Goal: Task Accomplishment & Management: Use online tool/utility

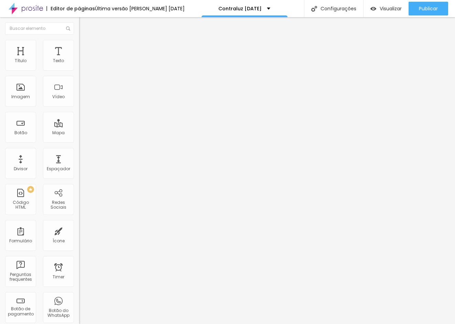
click at [82, 63] on icon "button" at bounding box center [83, 61] width 3 height 3
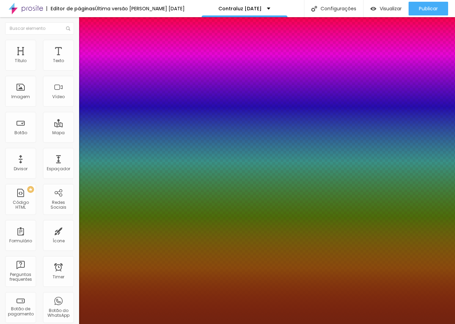
type input "1"
select select "Actor-Regular"
type input "1"
select select "Alegreya"
type input "1"
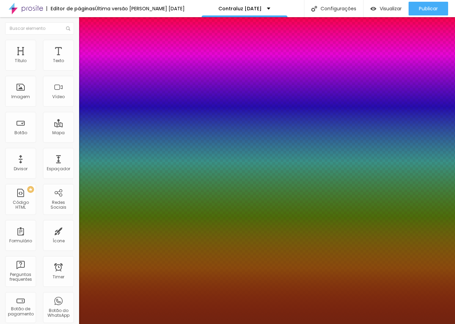
select select "AlegreyaBlack"
type input "1"
select select "Alice"
type input "1"
select select "[PERSON_NAME]"
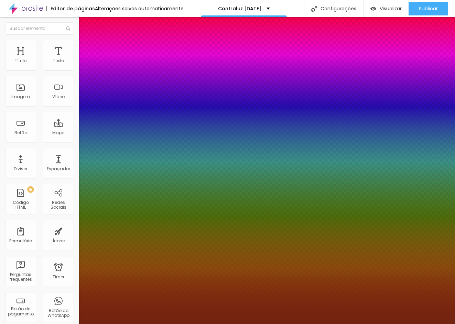
type input "1"
select select "Allan-Regular"
type input "1"
select select "Amaranth"
type input "1"
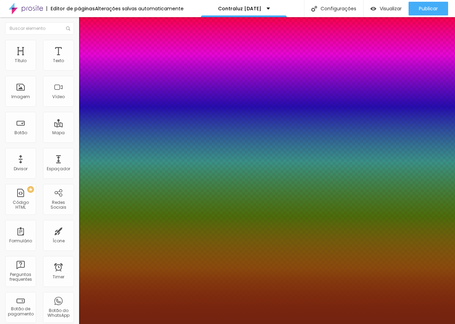
select select "AmaticaSC"
type input "1"
select select "AmaticSC"
type input "1"
select select "AmaticaSC"
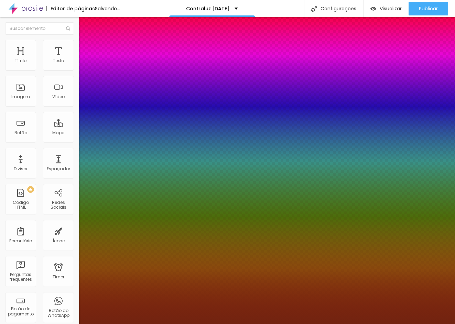
type input "1"
select select "AmaticSC"
type input "1"
select select "Amita-Bold"
type input "1"
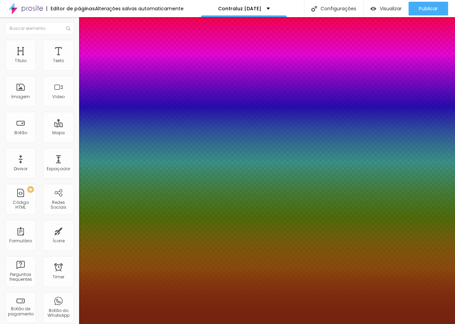
select select "Amita-Regular"
type input "1"
select select "[GEOGRAPHIC_DATA]"
type input "1"
select select "AnonymousPro-Bold"
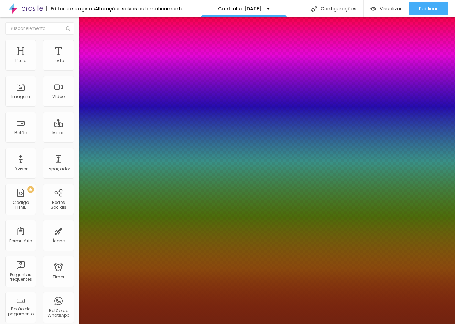
type input "1"
select select "AnonymousPro-Italic"
type input "1"
select select "AnonymousPro-Regular"
type input "1"
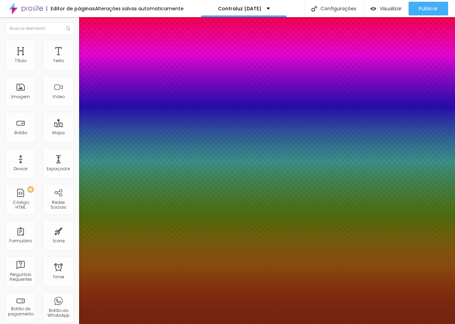
select select "Arapey"
type input "1"
select select "Archivo-Bold"
type input "1"
select select "Archivo-Italic"
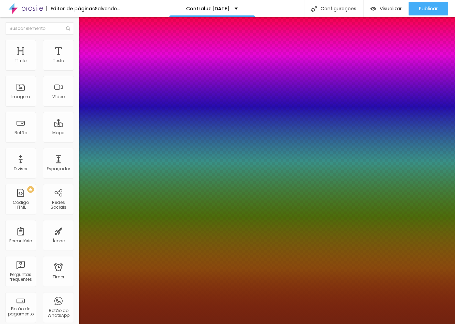
type input "1"
select select "Archivo-Regular"
type input "1"
select select "ArefRuqaa"
type input "1"
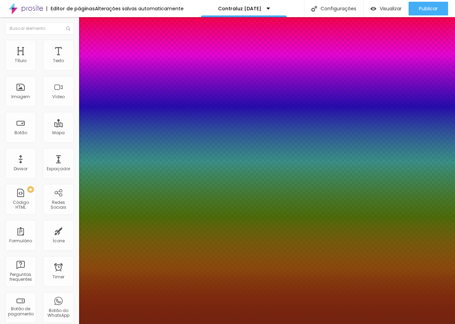
select select "Arsenal-Bold"
type input "1"
select select "Arsenal-Italic"
type input "1"
select select "Arsenal-Regular"
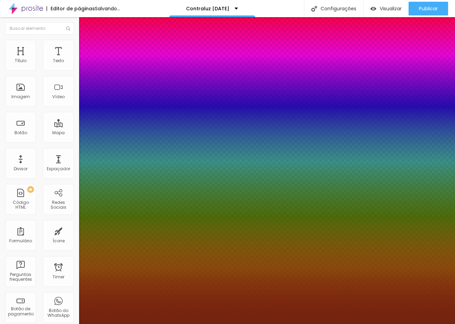
type input "1"
select select "Assistant"
type input "1"
select select "AssistantLight"
type input "1"
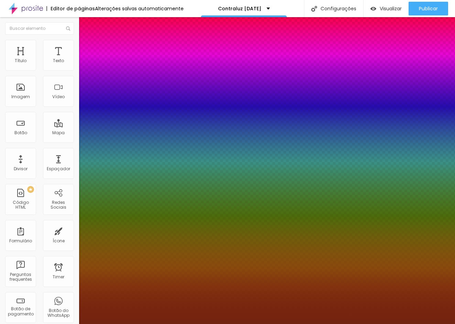
select select "AveriaLibre"
type input "1"
select select "AveriaLibreLight"
type input "1"
select select "AveriaSansLibre-Bold"
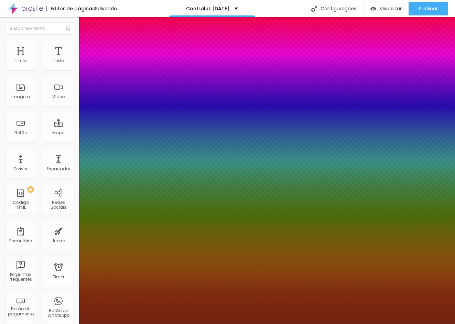
type input "1"
select select "AveriaSansLibre-Italic"
type input "1"
select select "AveriaSansLibre-Regular"
type input "1"
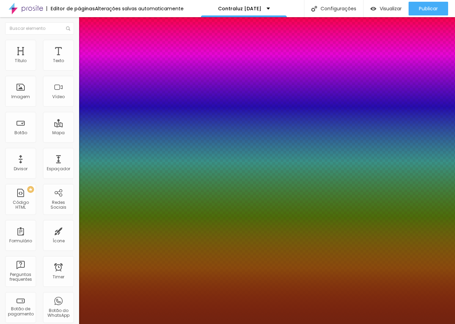
select select "Bangers-Regular"
type input "1"
select select "Bentham-Regular"
type input "1"
select select "Bevan-Regular"
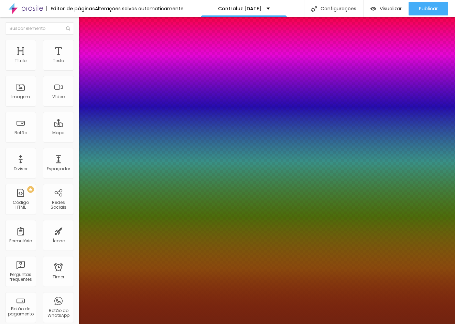
type input "1"
select select "BioRhyme"
type input "1"
select select "BioRhymeExtraBold"
type input "1"
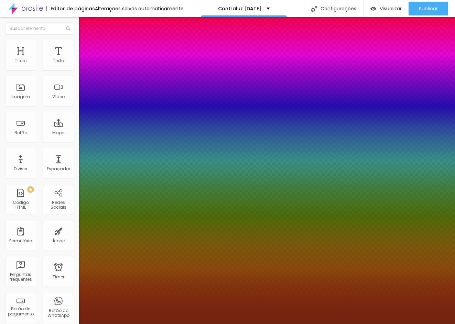
select select "BioRhymeLight"
type input "1"
select select "Bitter"
type input "1"
select select "BreeSerif"
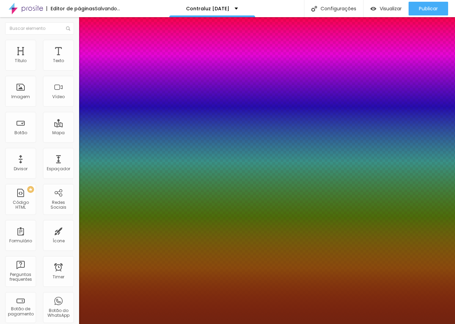
type input "1"
select select "ButterflyKids-Regular"
type input "1"
select select "ChangaOne-Italic"
type input "1"
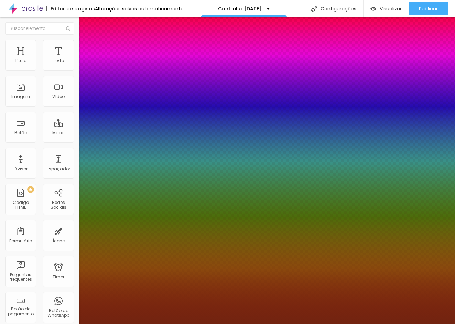
select select "ButterflyKids-Regular"
type input "1"
select select "Chivo"
type input "1"
select select "CinzelDecorative-Black"
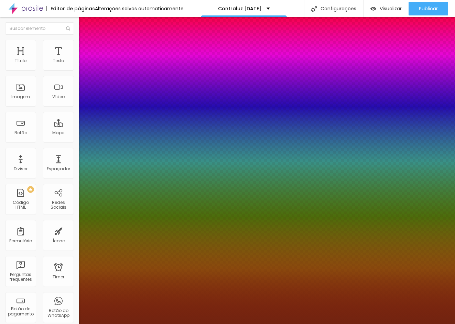
type input "1"
select select "CinzelDecorative-Bold"
type input "1"
select select "CinzelDecorative-Regular"
type input "1"
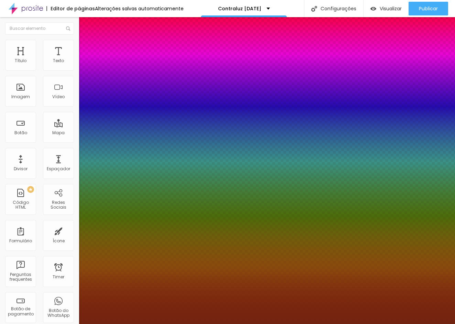
select select "Corben-Regular"
type input "1"
select select "Cormorant"
type input "1"
select select "Cuprum"
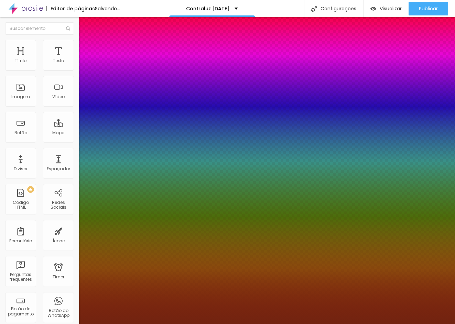
type input "1"
select select "Halant-Light"
type input "1"
select select "KalamLight"
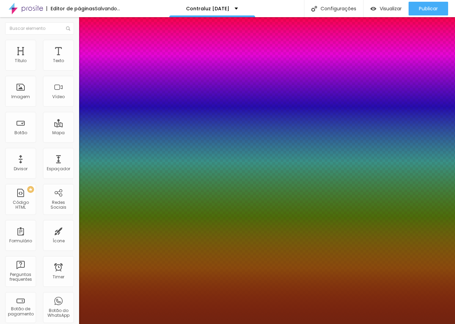
type input "1"
select select "[PERSON_NAME]"
type input "1"
select select "Kalam"
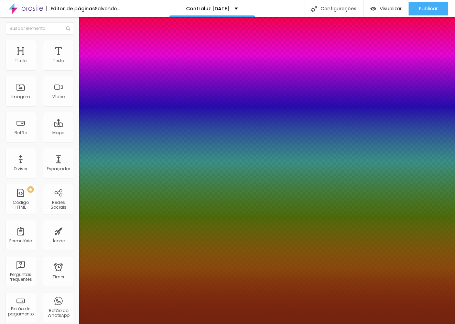
type input "1"
click at [251, 324] on div at bounding box center [227, 324] width 455 height 0
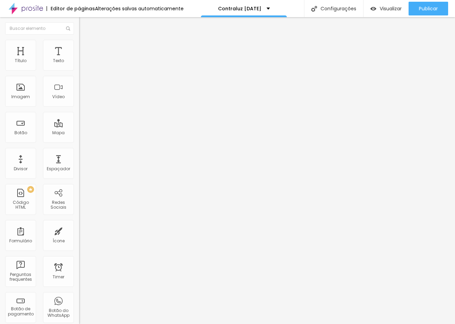
click at [82, 64] on icon "button" at bounding box center [84, 62] width 4 height 4
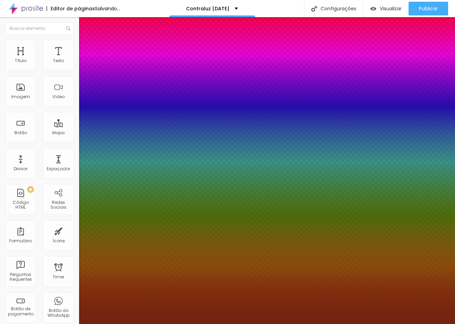
type input "1"
click at [189, 324] on div at bounding box center [227, 324] width 455 height 0
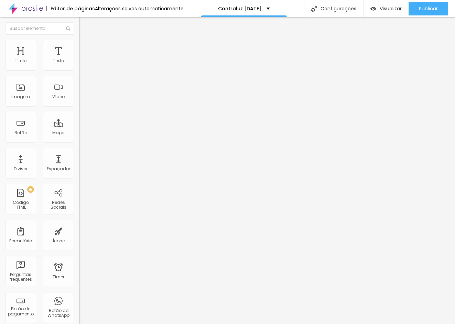
click at [79, 66] on div "Tipografia Voltar ao padrão Sombra DESATIVADO Voltar ao padrão" at bounding box center [118, 68] width 79 height 42
click at [79, 66] on button "button" at bounding box center [84, 62] width 10 height 7
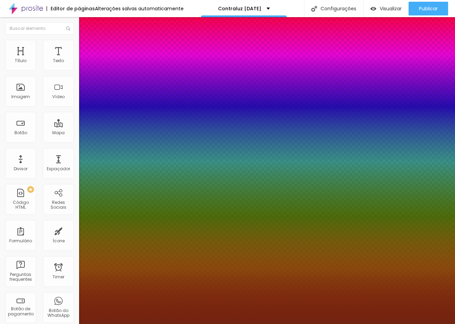
type input "1"
select select "KalamLight"
type input "1"
click at [294, 324] on div at bounding box center [227, 324] width 455 height 0
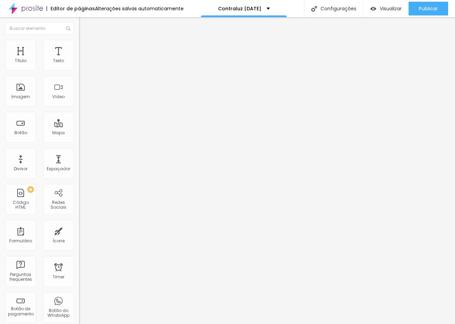
click at [82, 64] on icon "button" at bounding box center [84, 62] width 4 height 4
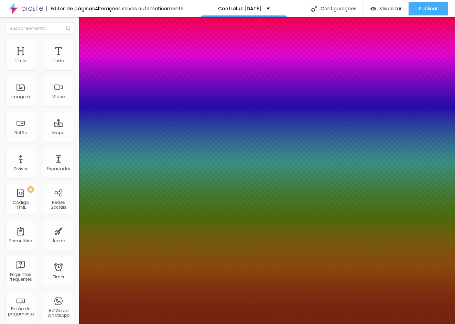
type input "1"
select select "Laila"
type input "1"
select select "Lora"
type input "1"
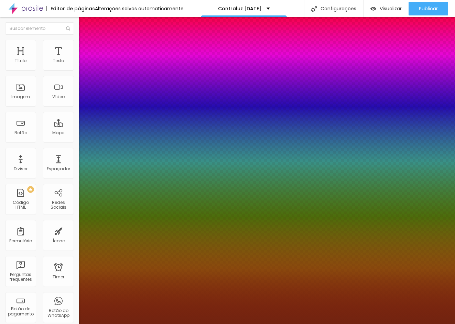
select select "Mitr"
type input "1"
select select "NotoSansHK-Regular"
type input "1"
select select "Neucha"
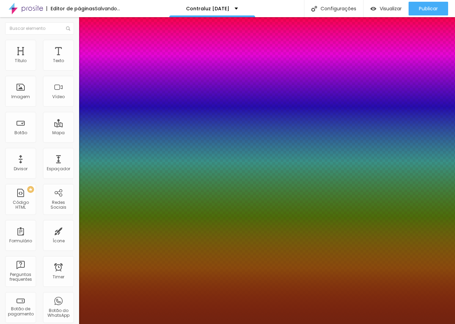
type input "1"
select select "OpenSans"
type input "1"
select select "Poppins"
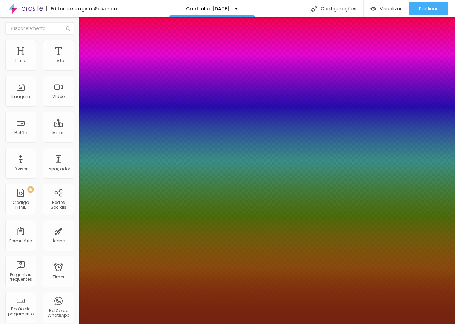
type input "1"
select select "Scada"
type input "1"
select select "ShareTechMono-Regular"
type input "1"
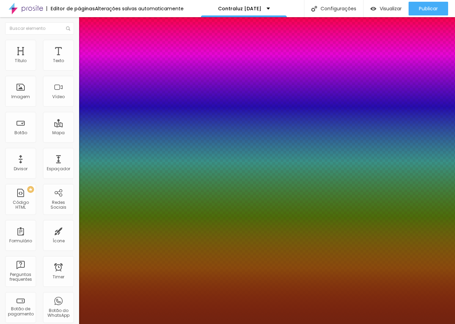
select select "Slabo27px"
type input "1"
select select "Snippet"
type input "1"
select select "SourceSansPro"
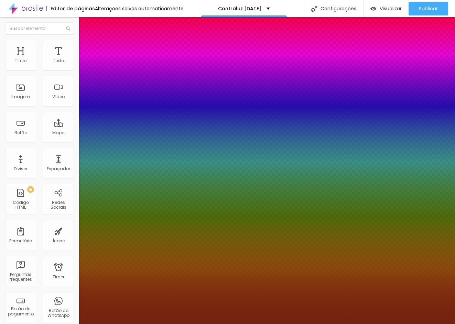
type input "1"
select select "SourceSansProBlack"
type input "1"
select select "SourceSansProBold"
type input "1"
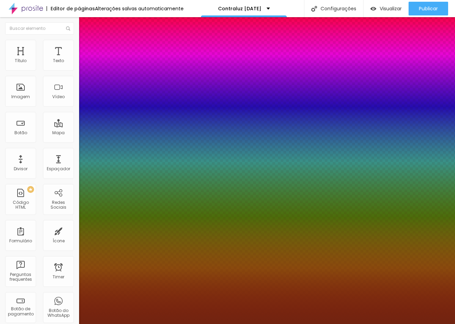
select select "SourceSansProLight"
type input "1"
select select "SuezOne"
type input "1"
select select "Tillana"
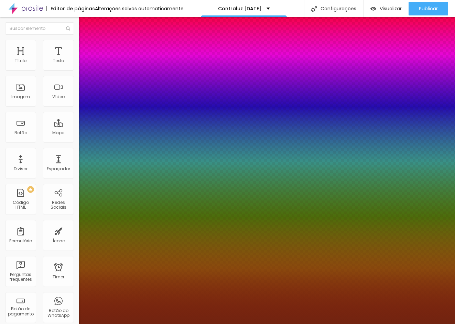
type input "1"
select select "TillanaBold"
type input "1"
select select "TillanaExtraBold"
type input "1"
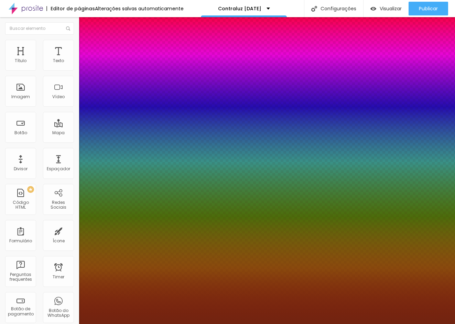
select select "TillanaMedium"
type input "1"
select select "TitilliumWeb"
type input "1"
select select "TitilliumWeb-Black"
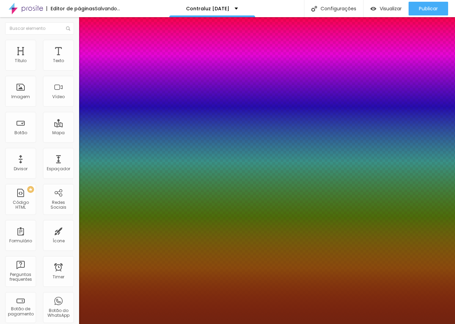
type input "1"
select select "TitilliumWeb-Bold"
type input "1"
select select "VarelaRound"
type input "1"
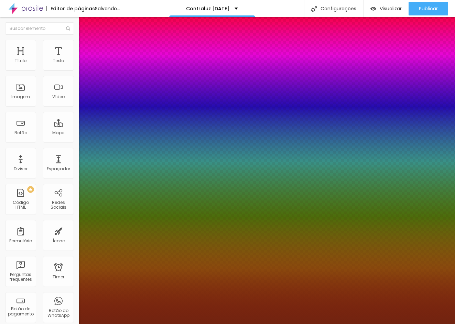
select select "VarelaRound-Regular"
type input "1"
select select "WorkSans"
type input "1"
select select "Yantramanav"
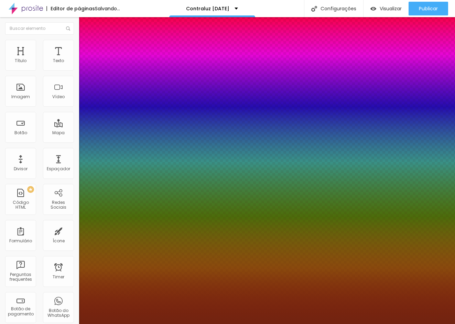
type input "1"
select select "AmaticSC"
type input "1"
select select "AmaticaSC"
type input "1"
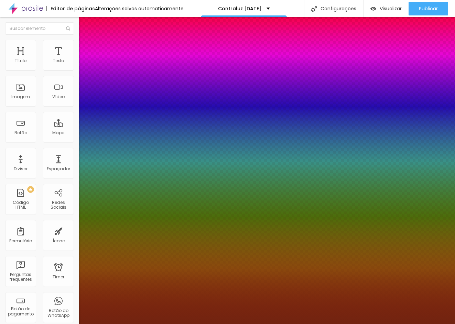
select select "AmaticSC"
type input "1"
click at [376, 324] on div at bounding box center [227, 324] width 455 height 0
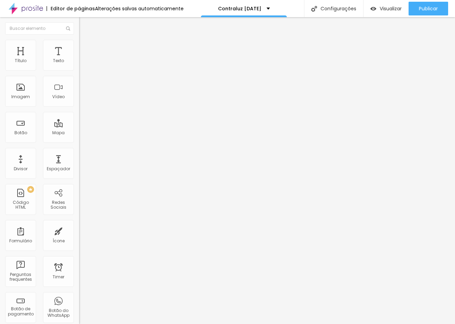
click at [82, 64] on icon "button" at bounding box center [82, 63] width 1 height 1
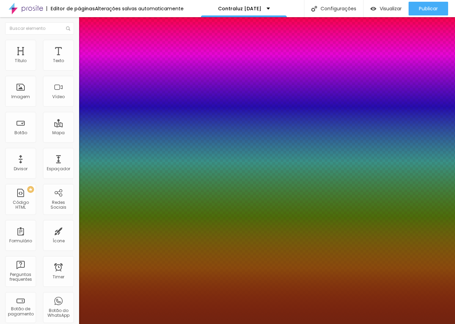
type input "1"
click at [267, 324] on div at bounding box center [227, 324] width 455 height 0
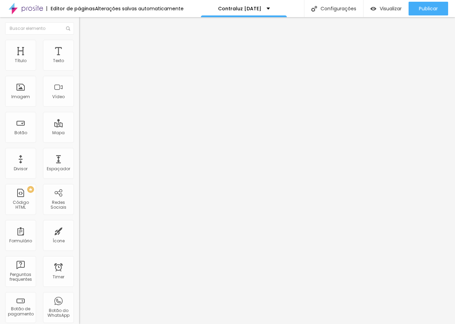
click at [79, 66] on button "button" at bounding box center [84, 62] width 10 height 7
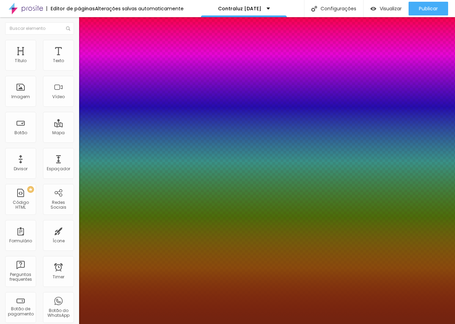
type input "1"
click at [286, 324] on div at bounding box center [227, 324] width 455 height 0
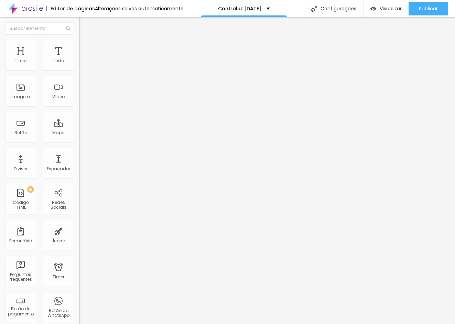
click at [79, 70] on div "Tipografia Voltar ao padrão Sombra DESATIVADO Voltar ao padrão" at bounding box center [118, 68] width 79 height 42
click at [79, 66] on button "button" at bounding box center [84, 62] width 10 height 7
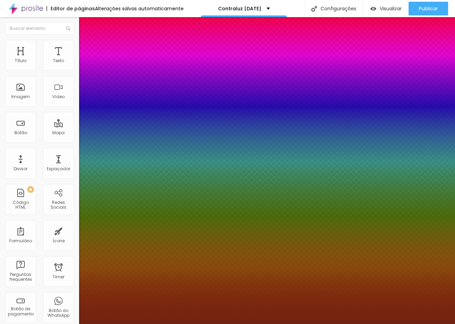
type input "1"
select select "AmaticSC"
type input "1"
click at [206, 324] on div at bounding box center [227, 324] width 455 height 0
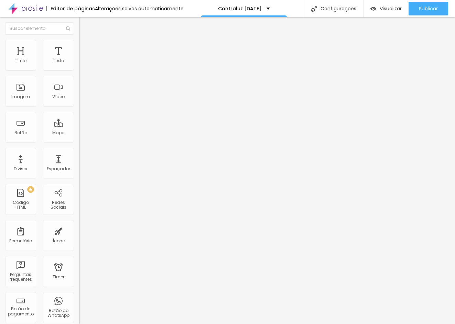
click at [82, 64] on icon "button" at bounding box center [84, 62] width 4 height 4
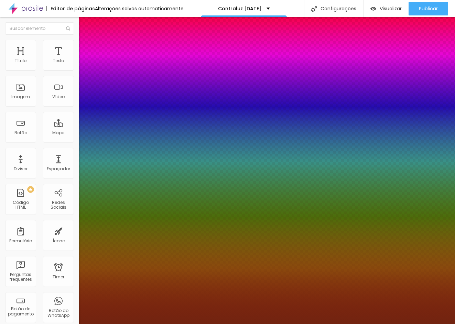
type input "1"
click at [225, 324] on div at bounding box center [227, 324] width 455 height 0
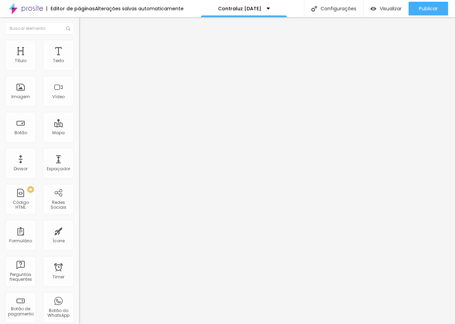
click at [79, 66] on div "Voltar ao padrão" at bounding box center [118, 58] width 79 height 15
click at [82, 64] on icon "button" at bounding box center [84, 62] width 4 height 4
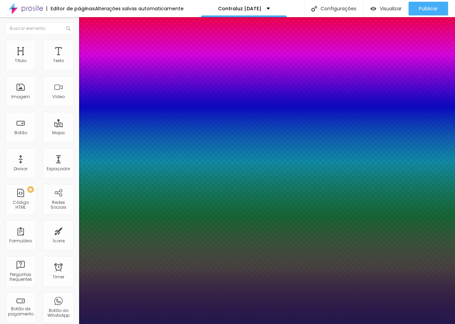
type input "1"
select select "AmaticSC"
type input "1"
click at [217, 324] on div at bounding box center [227, 324] width 455 height 0
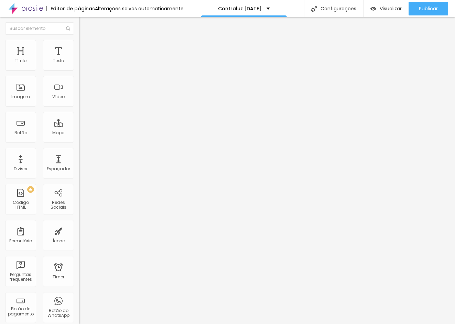
click at [82, 64] on icon "button" at bounding box center [84, 62] width 4 height 4
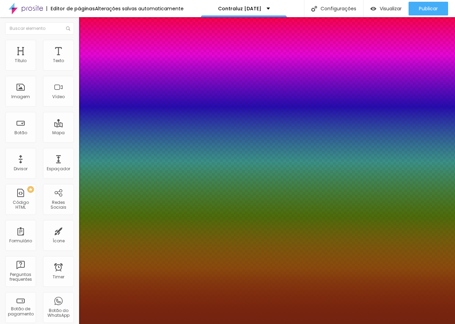
type input "1"
select select "AmaticSC"
type input "1"
click at [291, 324] on div at bounding box center [227, 324] width 455 height 0
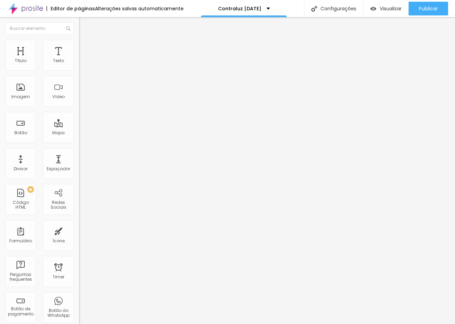
click at [79, 66] on button "button" at bounding box center [84, 62] width 10 height 7
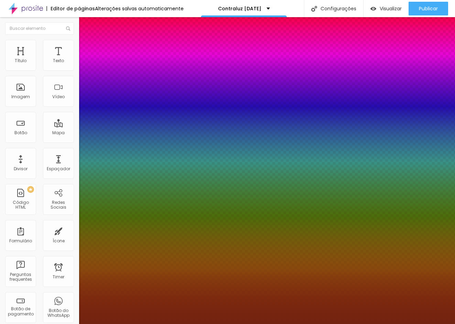
type input "1"
select select "AmaticSC"
type input "1"
click at [347, 324] on div at bounding box center [227, 324] width 455 height 0
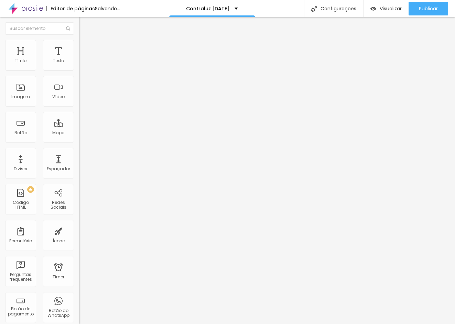
click at [79, 66] on button "button" at bounding box center [84, 62] width 10 height 7
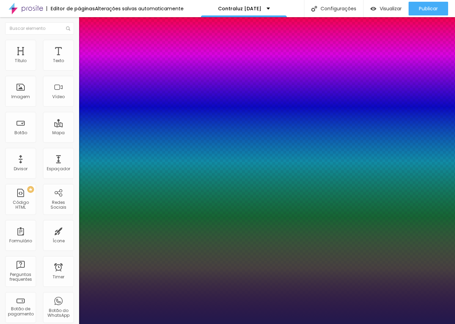
type input "1"
click at [292, 324] on div at bounding box center [227, 324] width 455 height 0
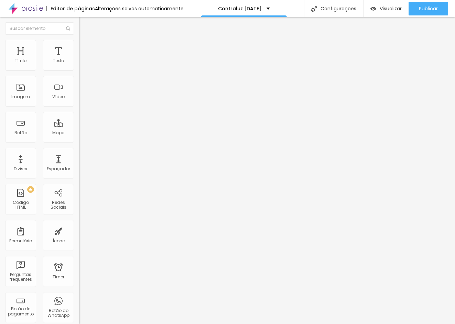
click at [79, 66] on button "button" at bounding box center [84, 62] width 10 height 7
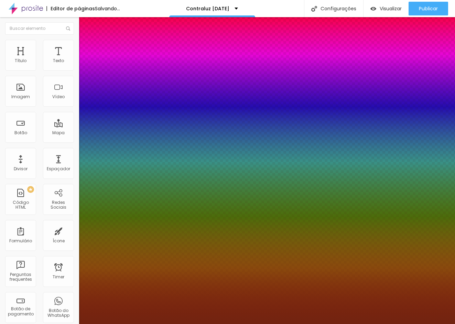
type input "1"
select select "AmaticSC"
type input "1"
click at [236, 324] on div at bounding box center [227, 324] width 455 height 0
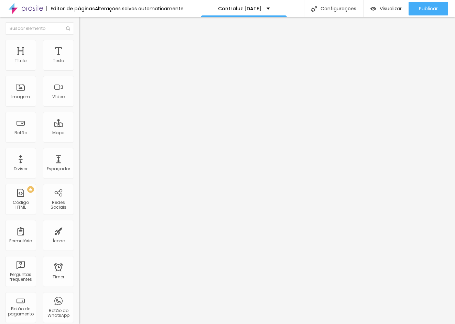
click at [79, 66] on button "button" at bounding box center [84, 62] width 10 height 7
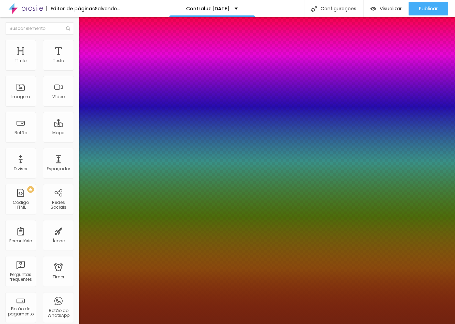
type input "1"
select select "AmaticSC"
type input "1"
click at [290, 324] on div at bounding box center [227, 324] width 455 height 0
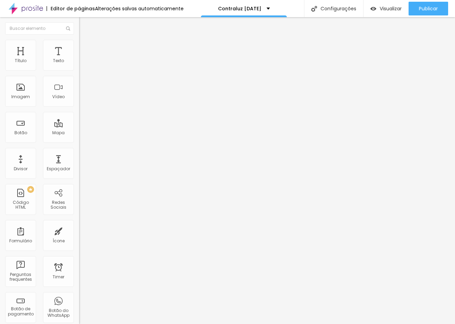
click at [79, 59] on button "Voltar ao padrão" at bounding box center [102, 55] width 47 height 8
click at [82, 64] on icon "button" at bounding box center [84, 62] width 4 height 4
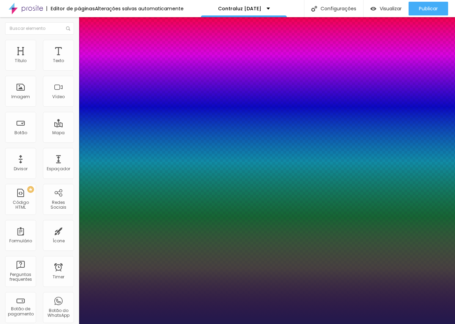
type input "1"
click at [230, 324] on div at bounding box center [227, 324] width 455 height 0
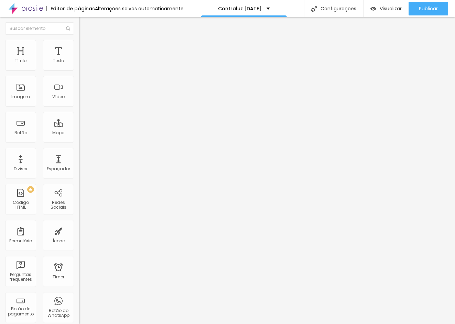
click at [79, 66] on button "button" at bounding box center [84, 62] width 10 height 7
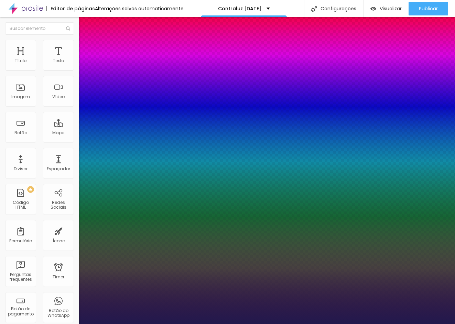
type input "1"
type input "8"
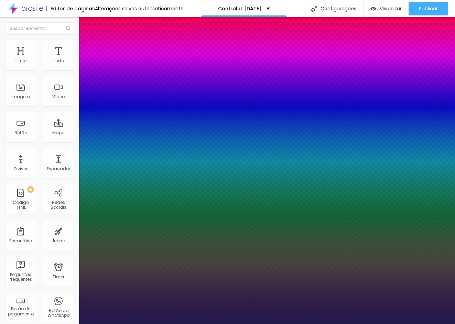
type input "7"
click at [274, 324] on div at bounding box center [227, 324] width 455 height 0
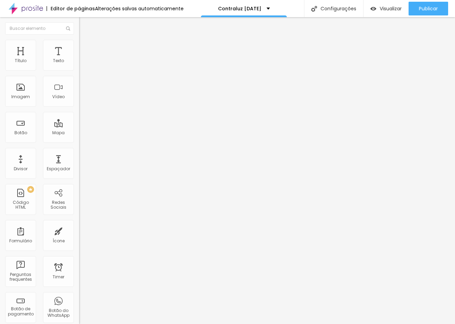
click at [79, 66] on button "button" at bounding box center [84, 62] width 10 height 7
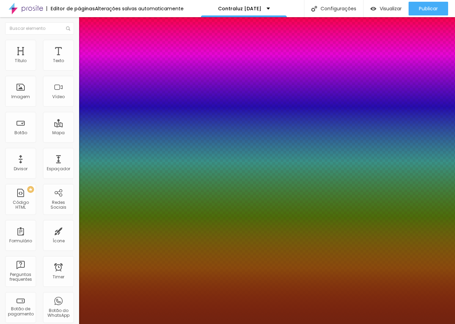
click at [241, 324] on div at bounding box center [227, 324] width 455 height 0
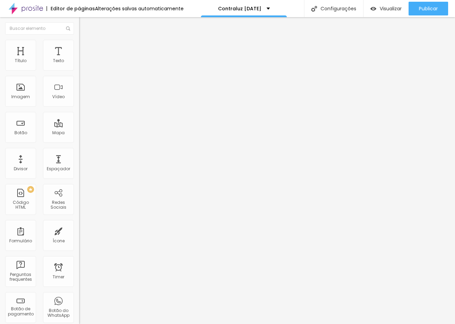
click at [82, 64] on icon "button" at bounding box center [84, 62] width 4 height 4
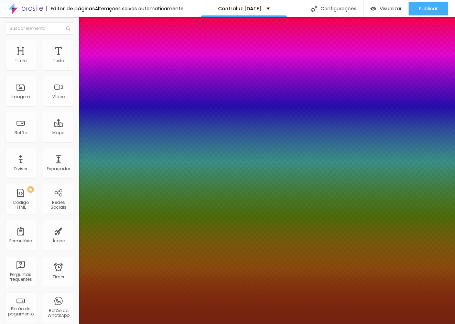
click at [384, 324] on div at bounding box center [227, 324] width 455 height 0
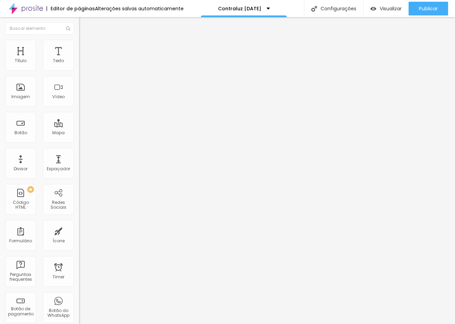
click at [79, 66] on button "button" at bounding box center [84, 62] width 10 height 7
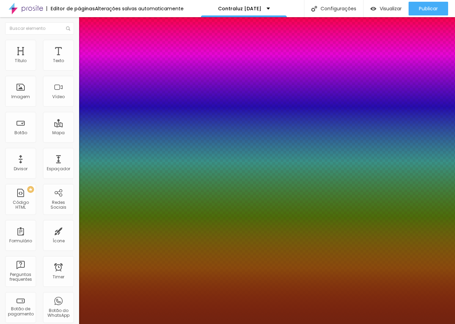
click at [218, 324] on div at bounding box center [227, 324] width 455 height 0
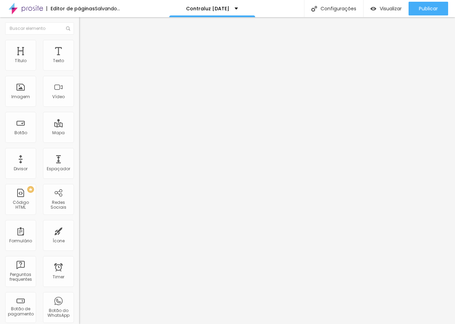
click at [79, 66] on button "button" at bounding box center [84, 62] width 10 height 7
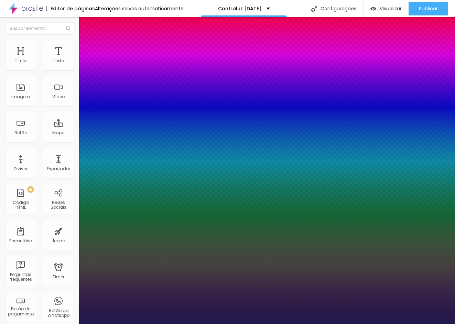
click at [213, 324] on div at bounding box center [227, 324] width 455 height 0
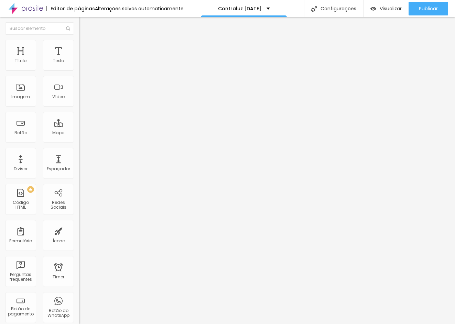
click at [82, 64] on icon "button" at bounding box center [84, 62] width 4 height 4
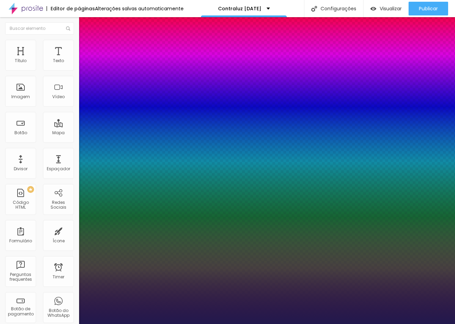
click at [265, 324] on div at bounding box center [227, 324] width 455 height 0
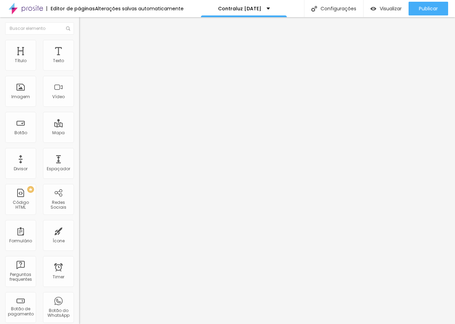
click at [79, 66] on div "Tipografia Voltar ao padrão Sombra DESATIVADO Voltar ao padrão" at bounding box center [118, 68] width 79 height 42
click at [79, 66] on button "button" at bounding box center [84, 62] width 10 height 7
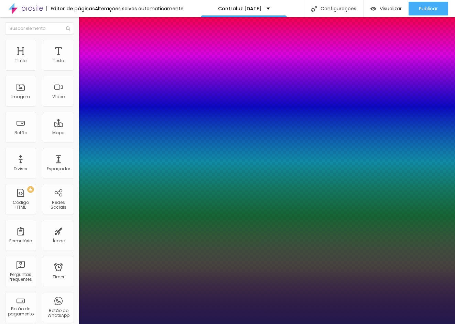
click at [189, 324] on div at bounding box center [227, 324] width 455 height 0
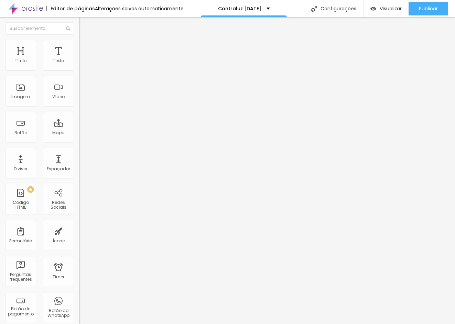
click at [82, 64] on icon "button" at bounding box center [84, 62] width 4 height 4
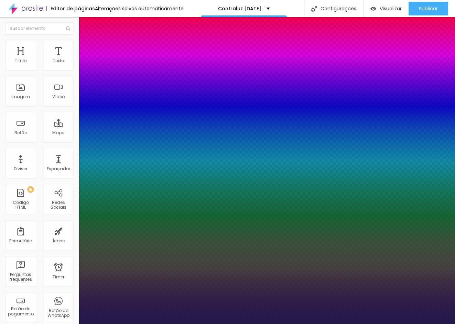
click at [383, 324] on div at bounding box center [227, 324] width 455 height 0
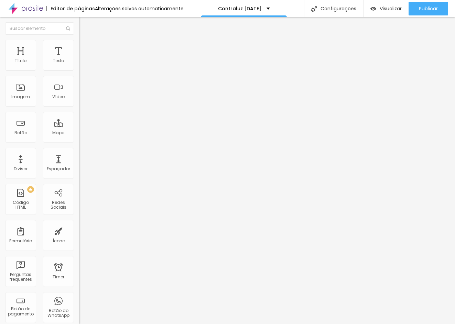
click at [79, 69] on div "Tipografia Voltar ao padrão Sombra DESATIVADO Voltar ao padrão" at bounding box center [118, 68] width 79 height 42
click at [79, 66] on button "button" at bounding box center [84, 62] width 10 height 7
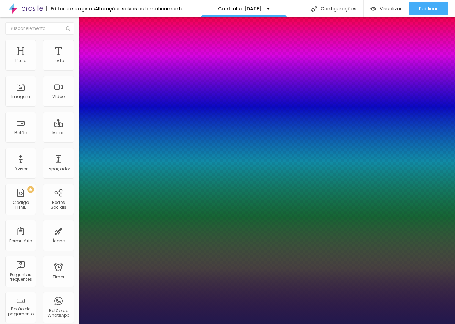
click at [278, 324] on div at bounding box center [227, 324] width 455 height 0
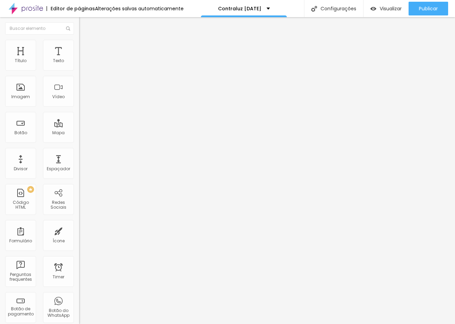
click at [79, 66] on button "button" at bounding box center [84, 62] width 10 height 7
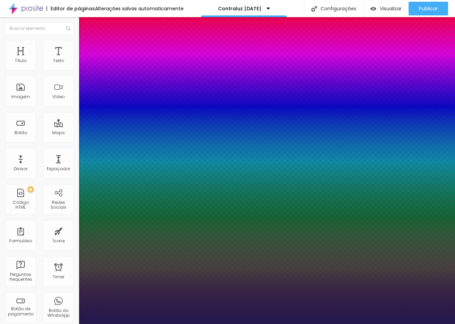
click at [290, 324] on div at bounding box center [227, 324] width 455 height 0
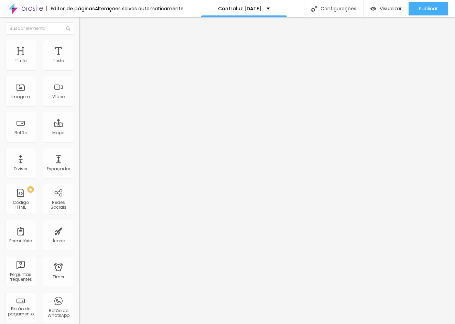
click at [79, 66] on div "Tipografia Voltar ao padrão" at bounding box center [118, 56] width 79 height 19
click at [79, 66] on button "button" at bounding box center [84, 62] width 10 height 7
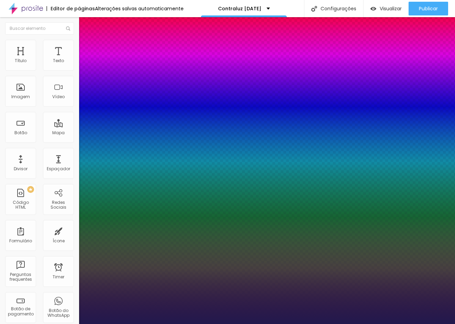
click at [251, 324] on div at bounding box center [227, 324] width 455 height 0
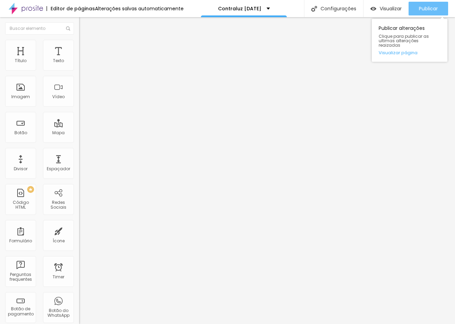
click at [428, 6] on span "Publicar" at bounding box center [428, 8] width 19 height 5
click at [428, 9] on span "Publicar" at bounding box center [428, 8] width 19 height 5
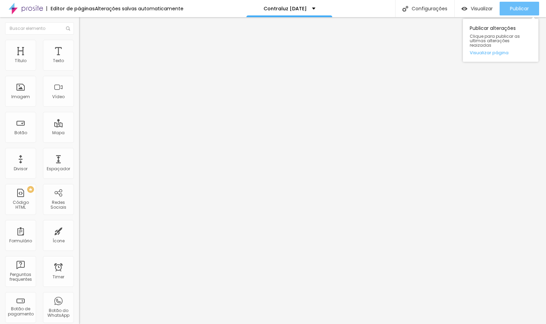
click at [454, 8] on span "Publicar" at bounding box center [519, 8] width 19 height 5
